Goal: Task Accomplishment & Management: Complete application form

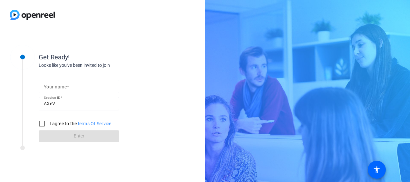
click at [49, 87] on mat-label "Your name" at bounding box center [55, 86] width 23 height 5
click at [49, 87] on input "Your name" at bounding box center [79, 87] width 70 height 8
type input "[PERSON_NAME]"
drag, startPoint x: 43, startPoint y: 121, endPoint x: 83, endPoint y: 136, distance: 43.5
click at [83, 136] on form "Your name [PERSON_NAME] Session ID AXeV I agree to the Terms Of Service Enter" at bounding box center [79, 109] width 81 height 66
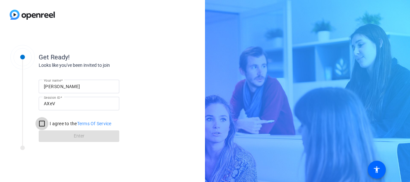
click at [42, 125] on input "I agree to the Terms Of Service" at bounding box center [41, 123] width 13 height 13
checkbox input "true"
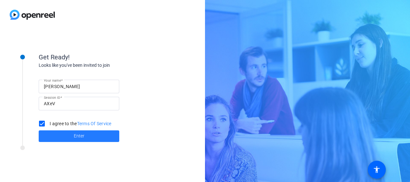
click at [72, 133] on span at bounding box center [79, 135] width 81 height 15
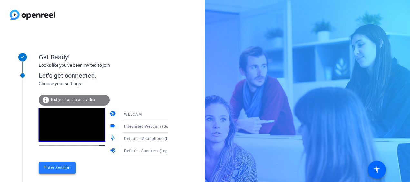
click at [58, 166] on span "Enter session" at bounding box center [57, 167] width 27 height 7
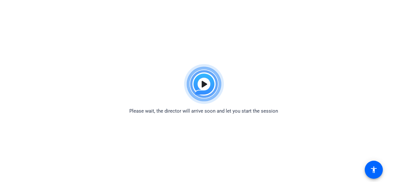
click at [287, 65] on div "Please wait, the director will arrive soon and let you start the session" at bounding box center [203, 88] width 407 height 54
click at [279, 62] on div "Please wait, the director will arrive soon and let you start the session" at bounding box center [203, 88] width 407 height 54
